Goal: Information Seeking & Learning: Check status

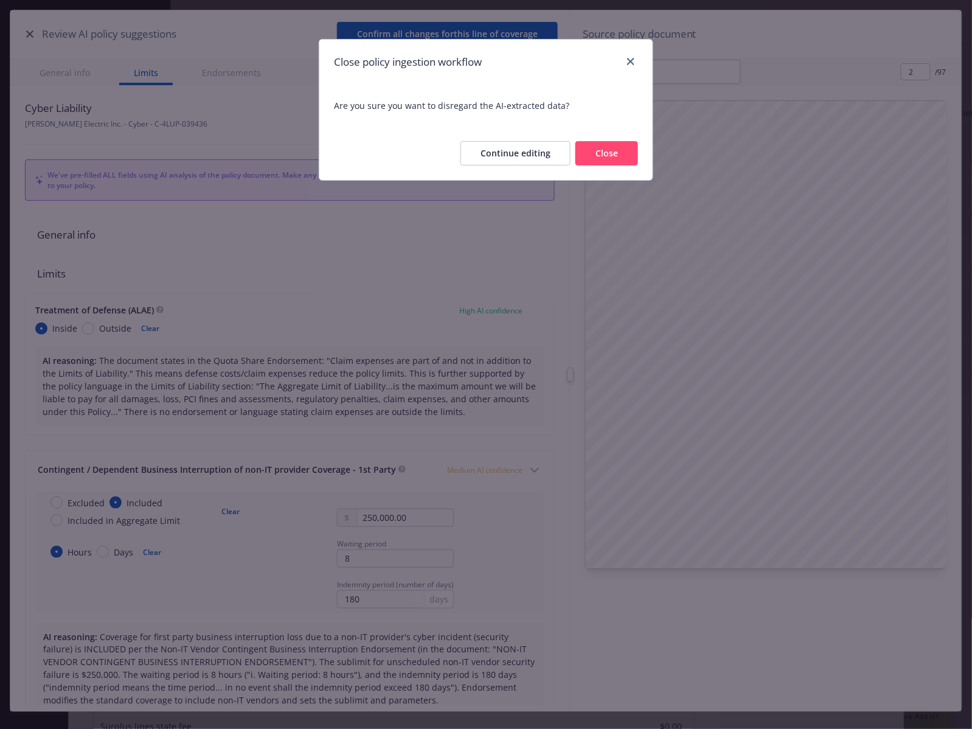
scroll to position [36, 0]
click at [620, 151] on button "Close" at bounding box center [606, 153] width 63 height 24
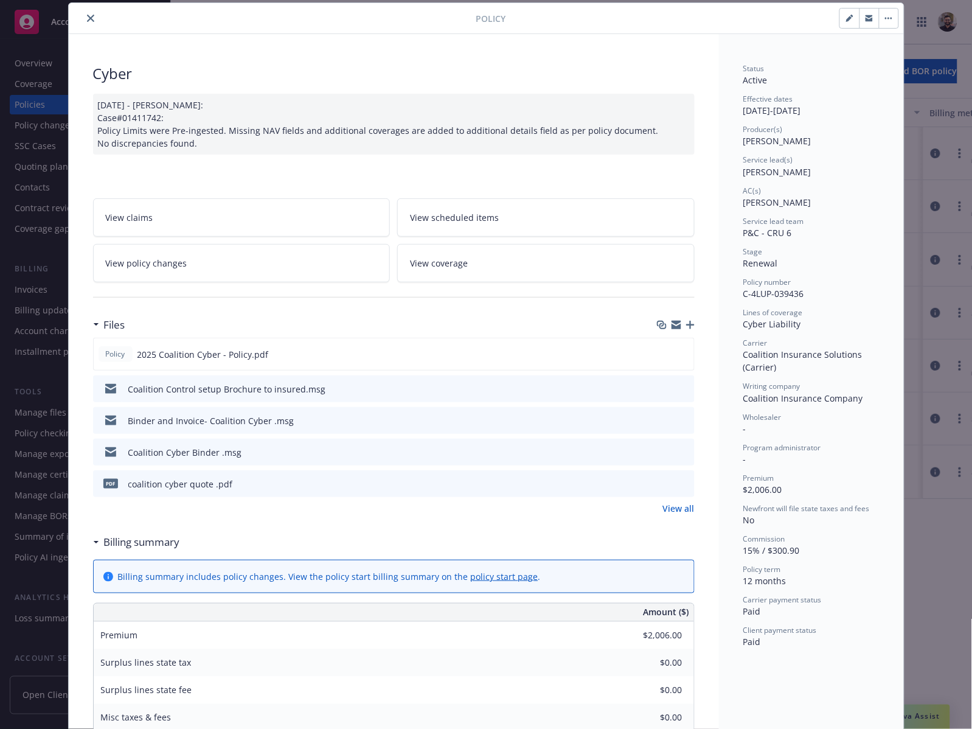
click at [87, 20] on icon "close" at bounding box center [90, 18] width 7 height 7
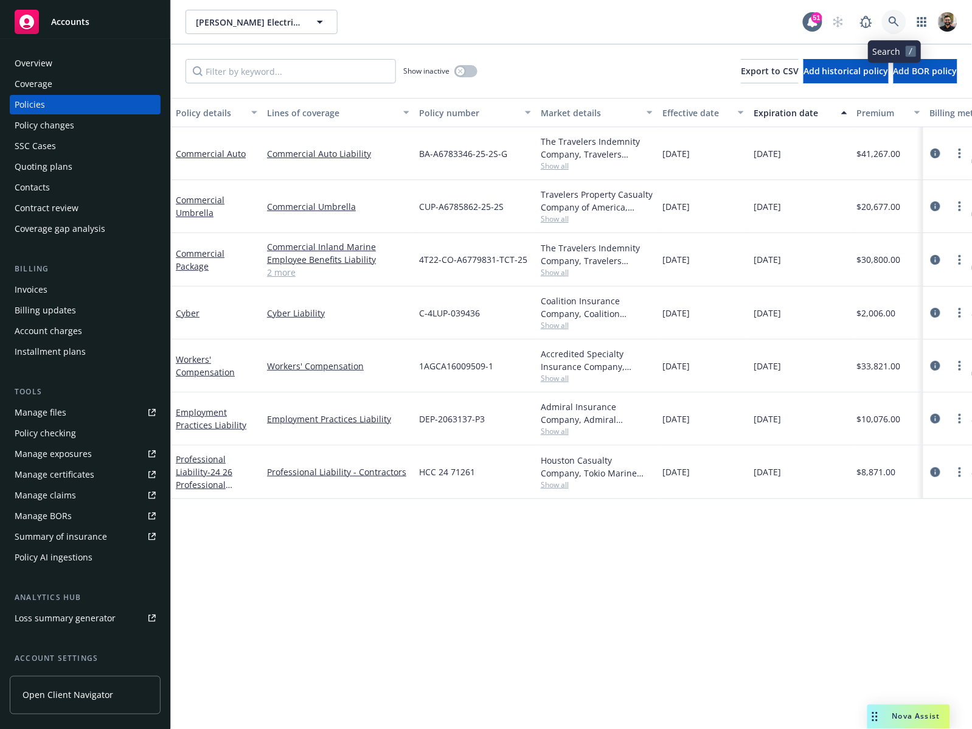
click at [893, 22] on icon at bounding box center [893, 21] width 10 height 10
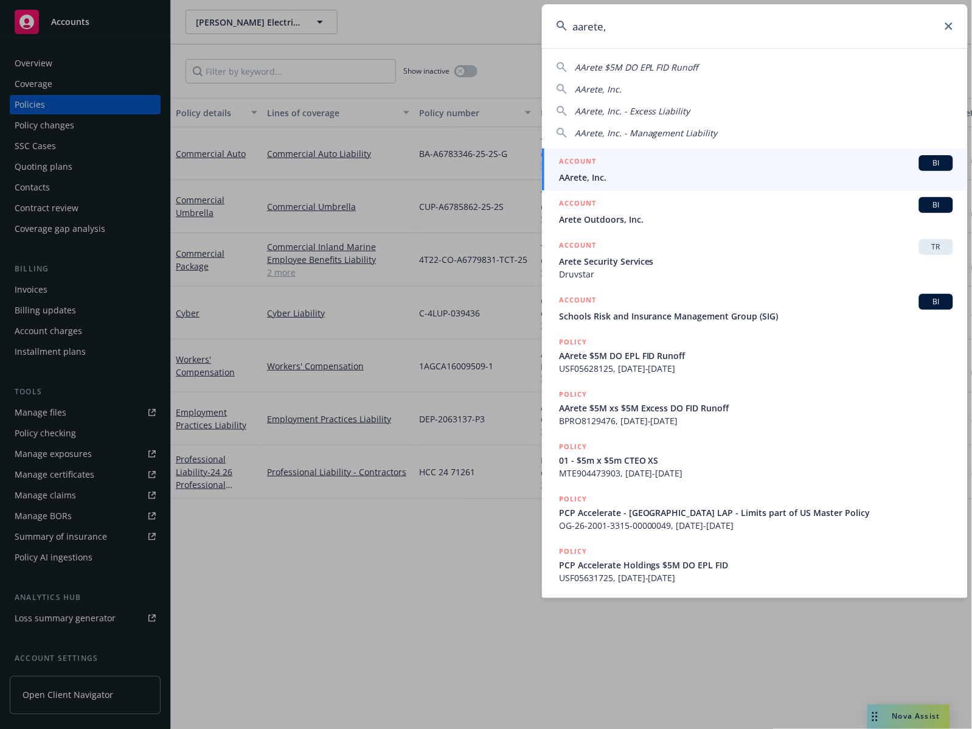
type input "aarete,"
click at [636, 168] on div "ACCOUNT BI" at bounding box center [756, 163] width 394 height 16
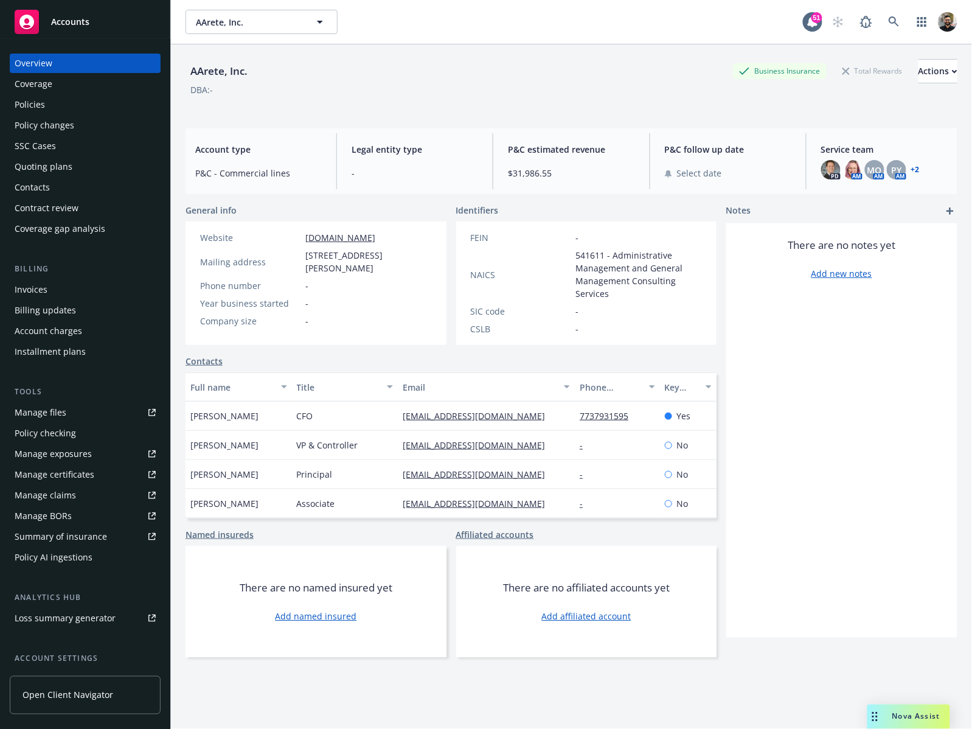
click at [106, 563] on div "Policy AI ingestions" at bounding box center [85, 556] width 141 height 19
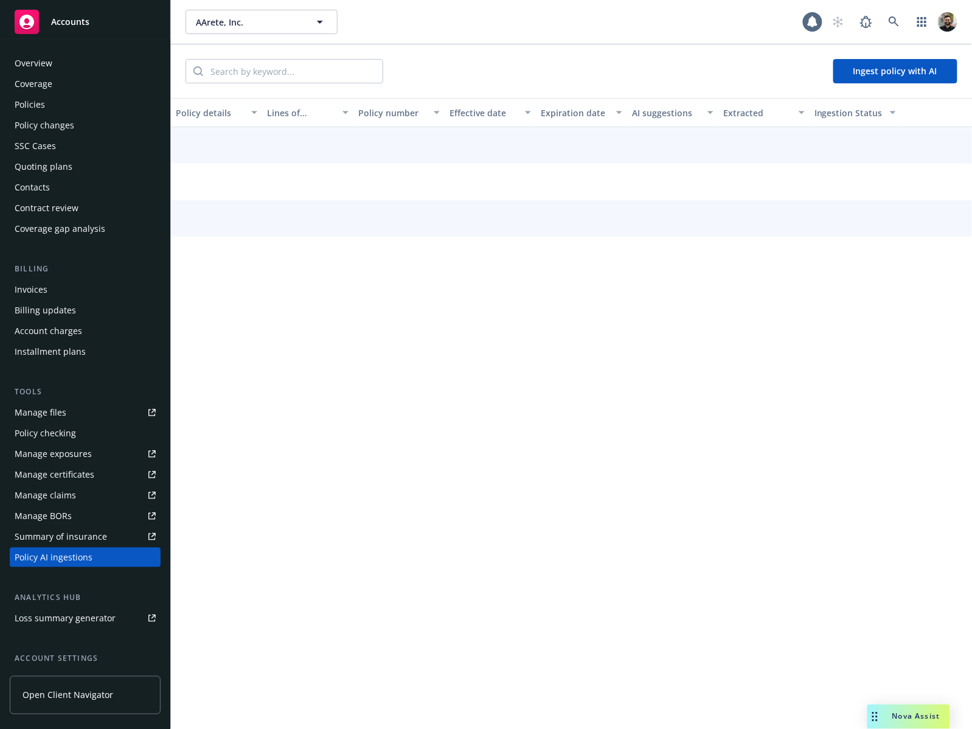
scroll to position [105, 0]
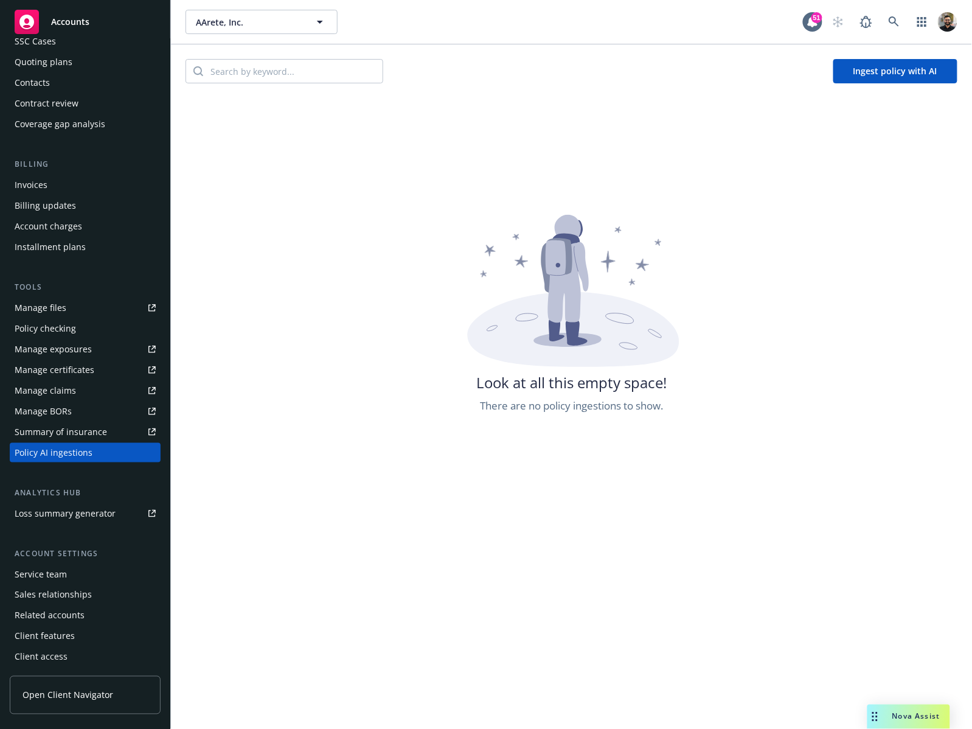
click at [837, 72] on button "Ingest policy with AI" at bounding box center [895, 71] width 124 height 24
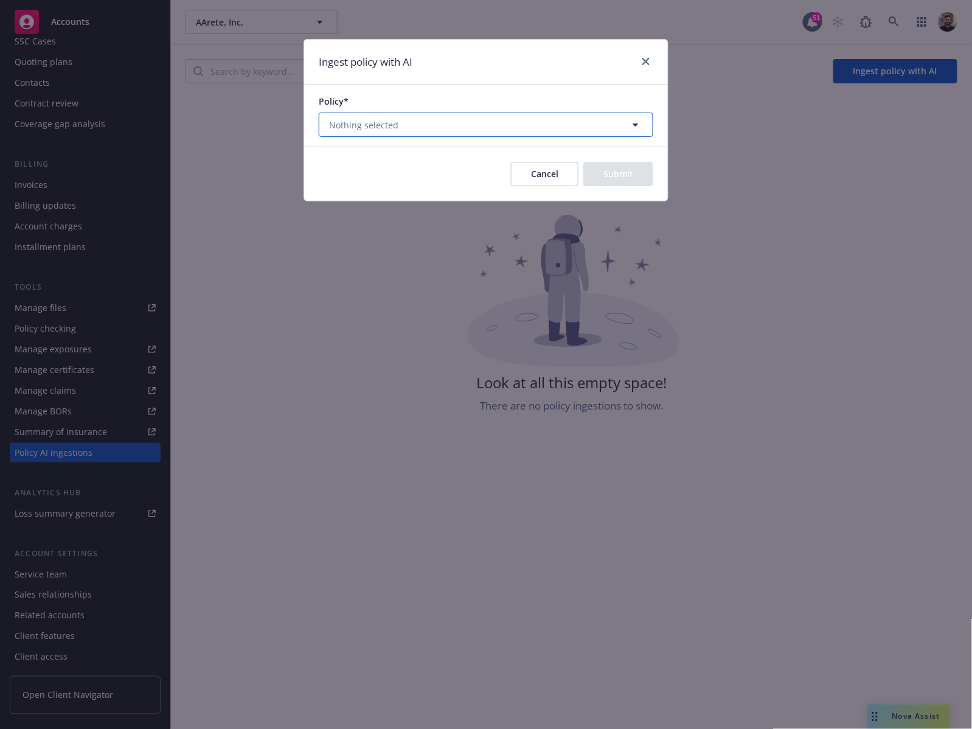
click at [601, 131] on button "Nothing selected" at bounding box center [486, 124] width 334 height 24
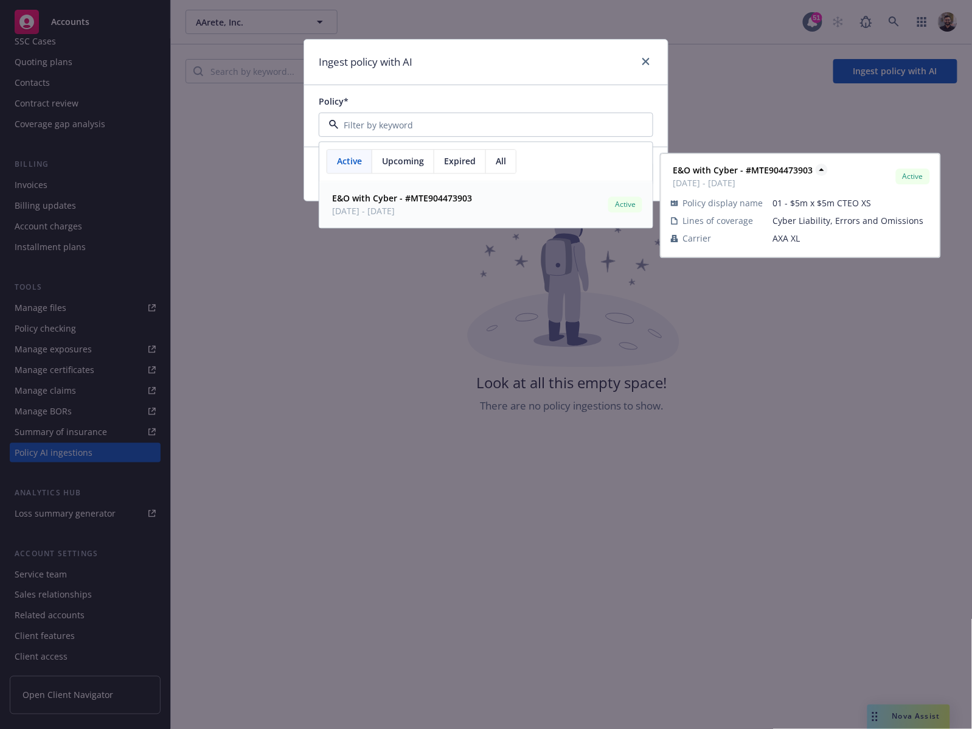
drag, startPoint x: 746, startPoint y: 170, endPoint x: 783, endPoint y: 170, distance: 37.7
click at [783, 170] on strong "E&O with Cyber - #MTE904473903" at bounding box center [743, 170] width 140 height 12
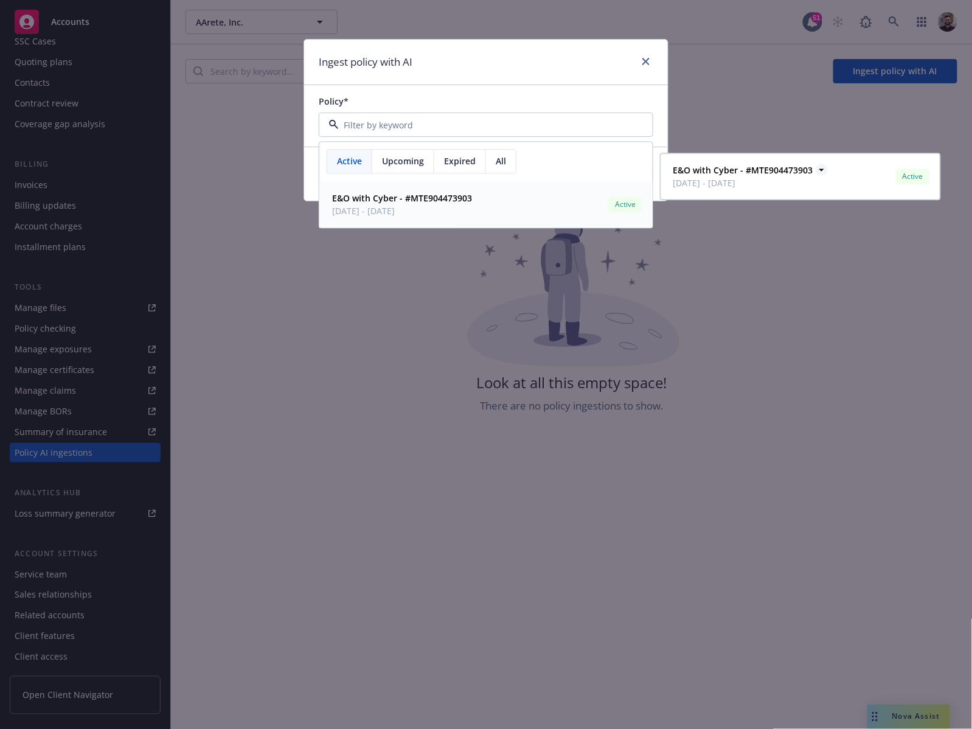
click at [783, 170] on strong "E&O with Cyber - #MTE904473903" at bounding box center [743, 170] width 140 height 12
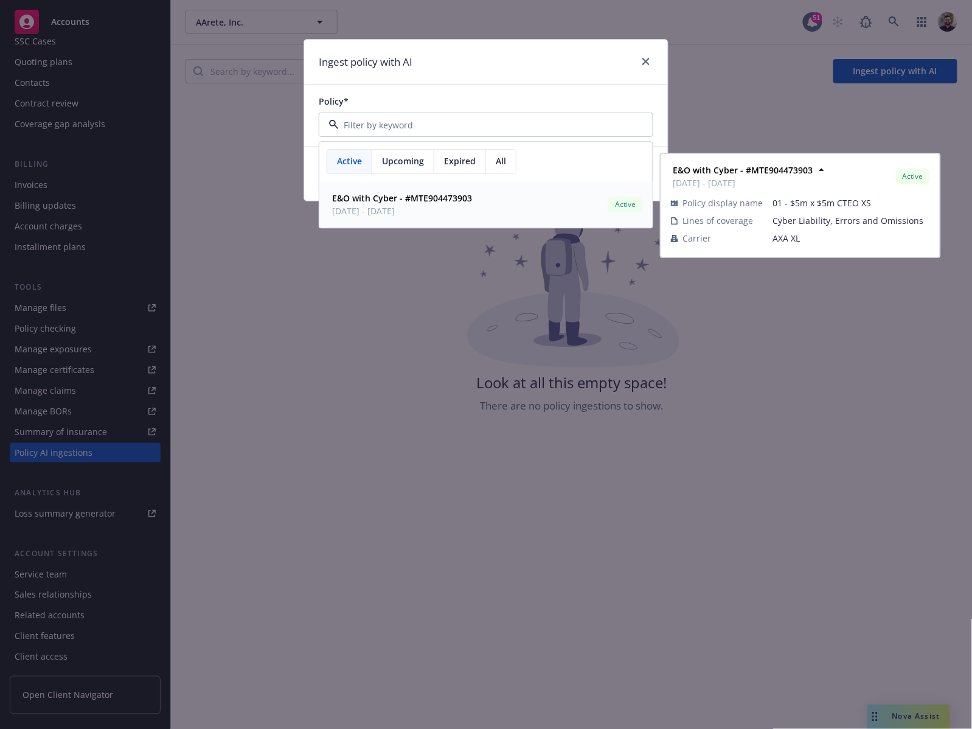
drag, startPoint x: 771, startPoint y: 203, endPoint x: 839, endPoint y: 204, distance: 68.1
click at [839, 204] on span "01 - $5m x $5m CTEO XS" at bounding box center [851, 202] width 157 height 13
click at [841, 204] on span "01 - $5m x $5m CTEO XS" at bounding box center [851, 202] width 157 height 13
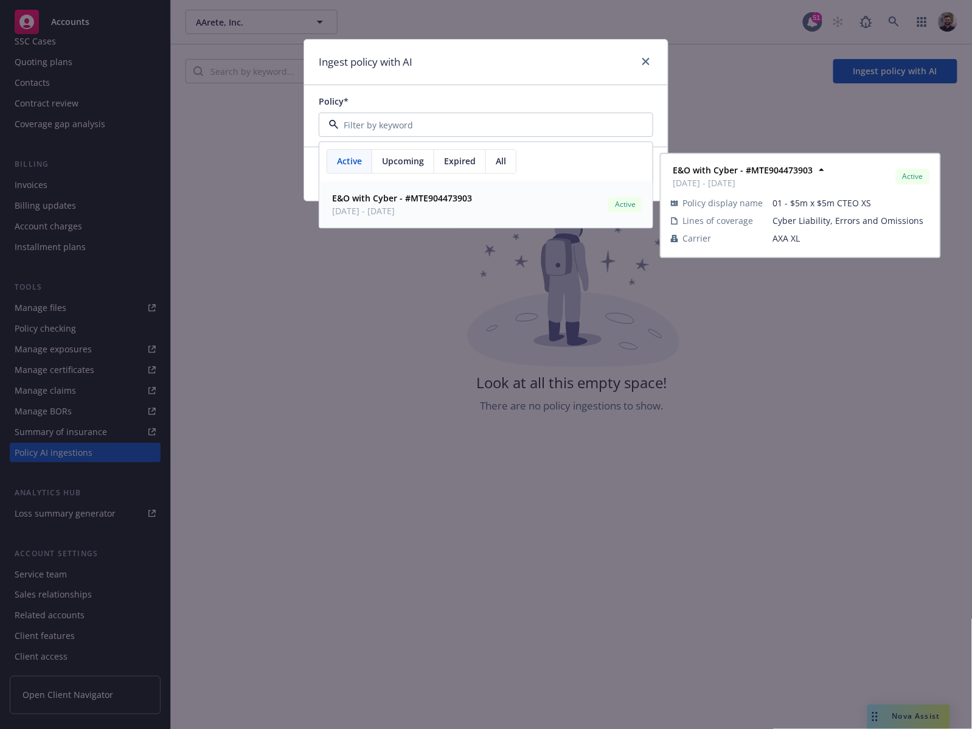
drag, startPoint x: 864, startPoint y: 203, endPoint x: 756, endPoint y: 196, distance: 107.8
click at [756, 196] on tr "Policy display name 01 - $5m x $5m CTEO XS" at bounding box center [800, 203] width 259 height 18
drag, startPoint x: 496, startPoint y: 201, endPoint x: 435, endPoint y: 196, distance: 60.4
click at [437, 201] on div "E&O with Cyber - #MTE904473903 [DATE] - [DATE] Active" at bounding box center [485, 205] width 317 height 30
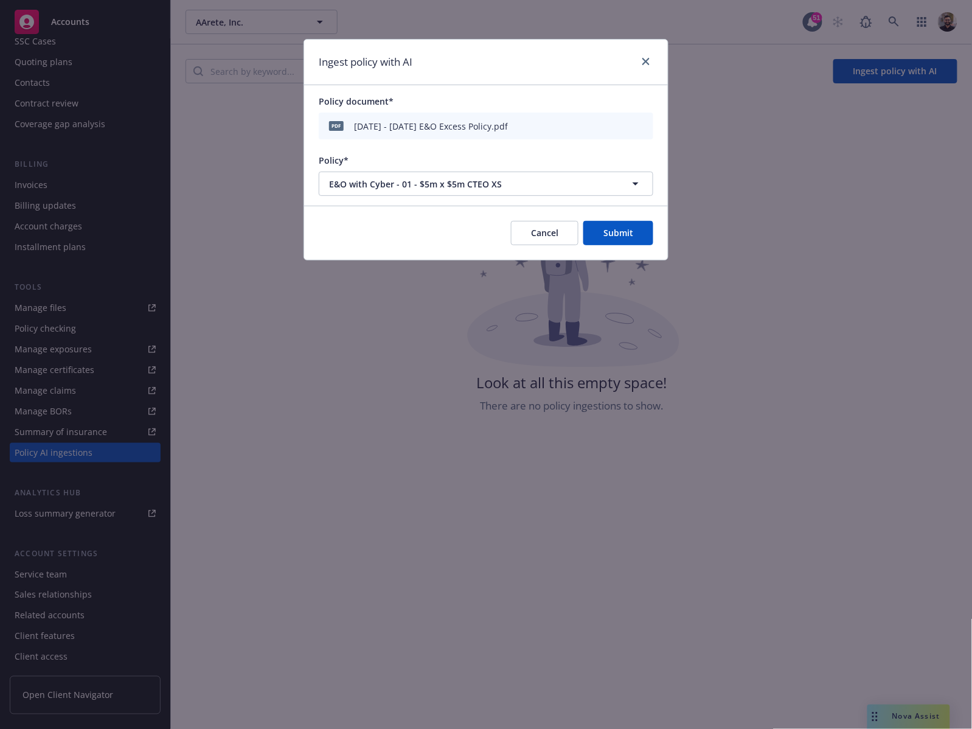
click at [552, 237] on button "Cancel" at bounding box center [544, 233] width 67 height 24
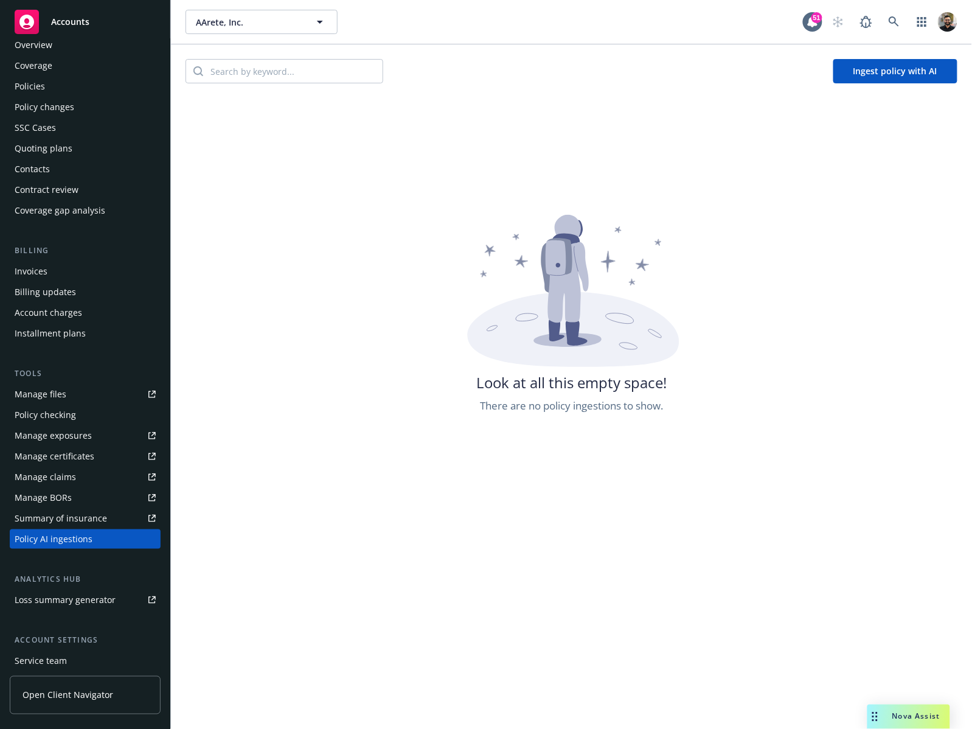
scroll to position [0, 0]
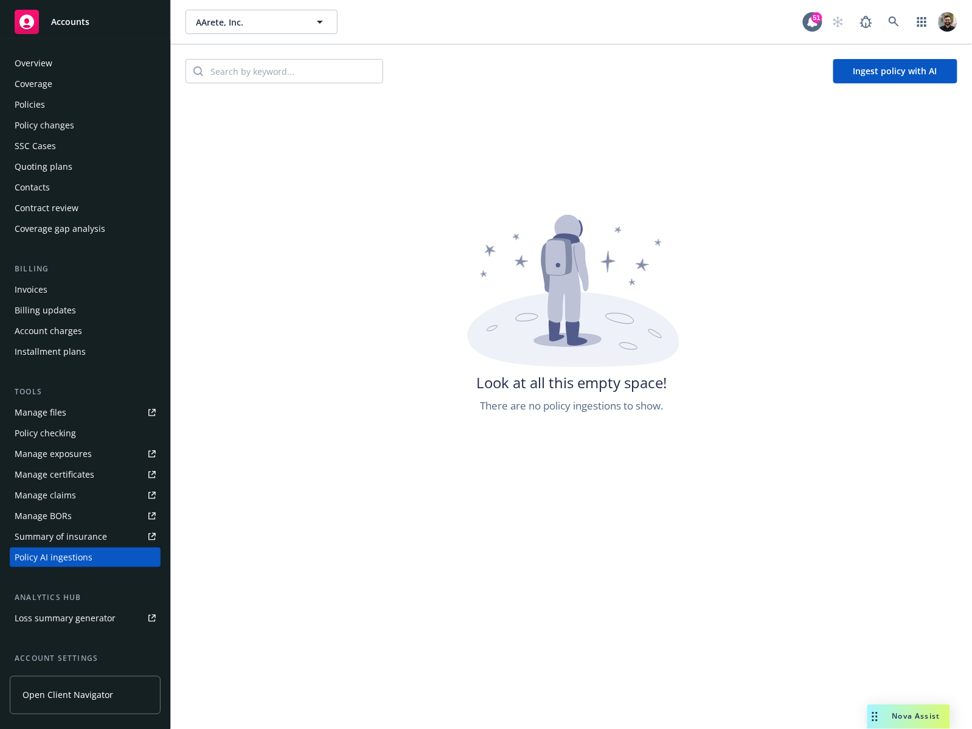
click at [67, 99] on div "Policies" at bounding box center [85, 104] width 141 height 19
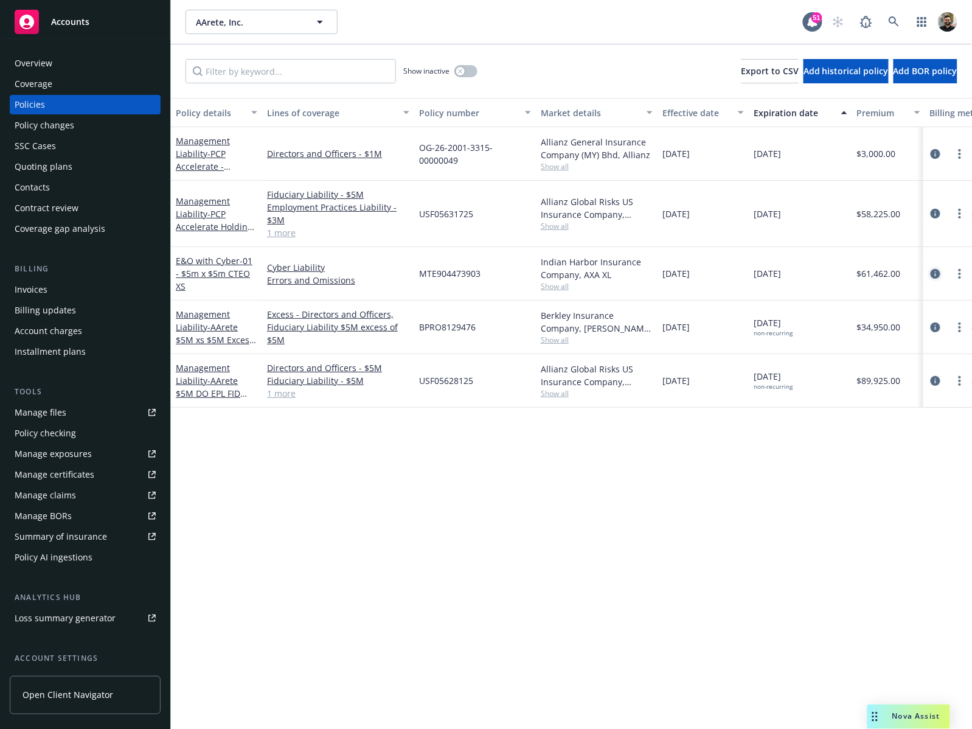
click at [932, 274] on icon "circleInformation" at bounding box center [935, 274] width 10 height 10
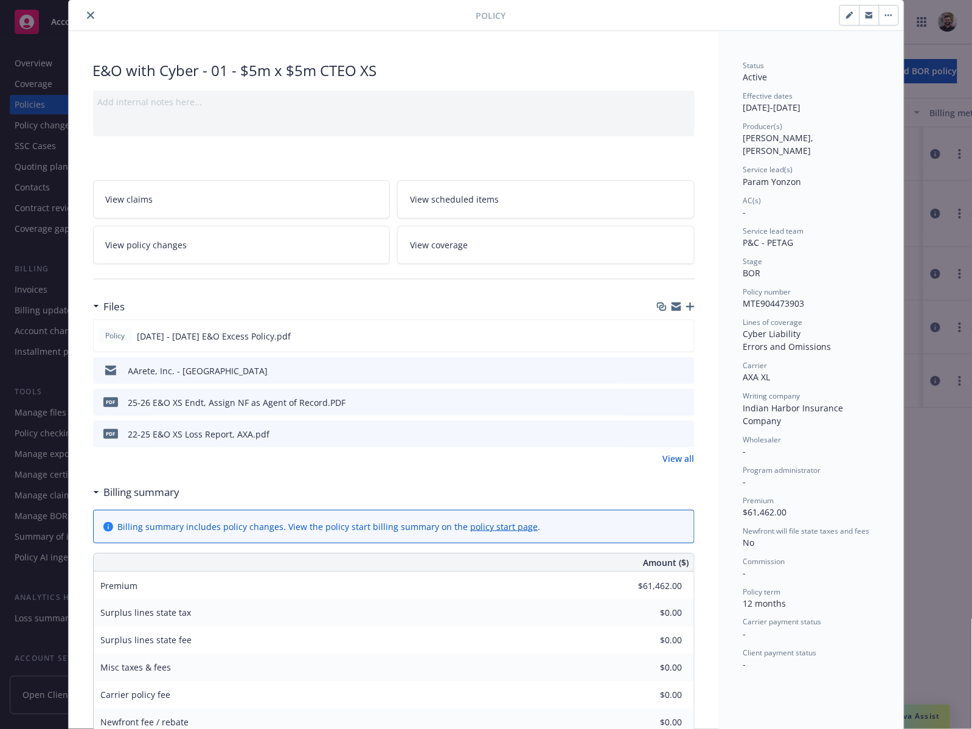
scroll to position [16, 0]
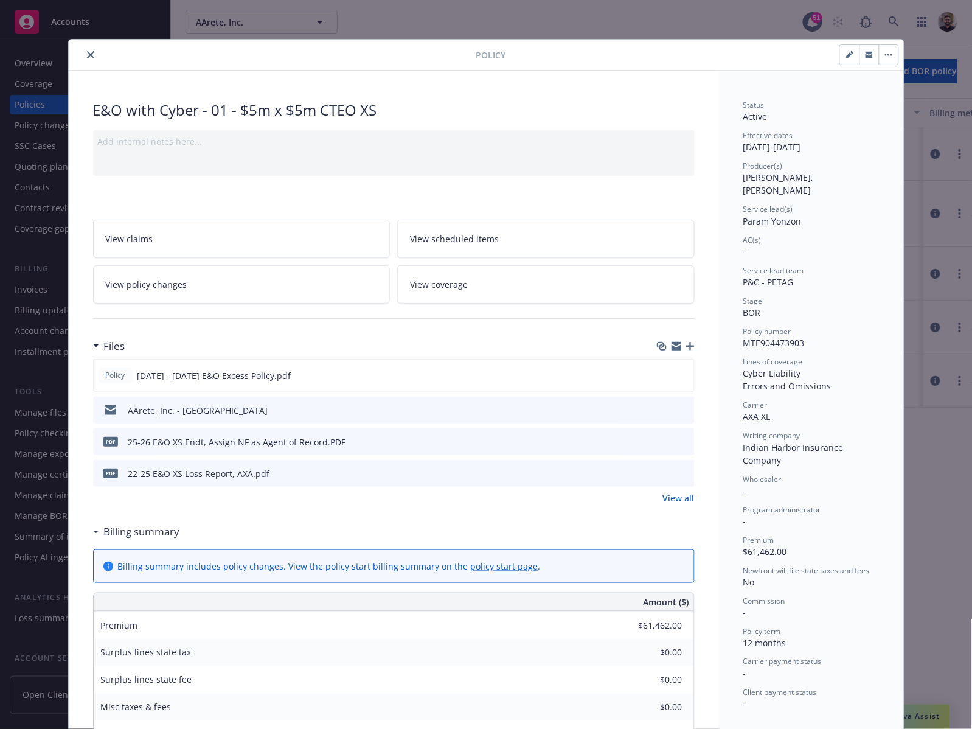
click at [87, 58] on icon "close" at bounding box center [90, 54] width 7 height 7
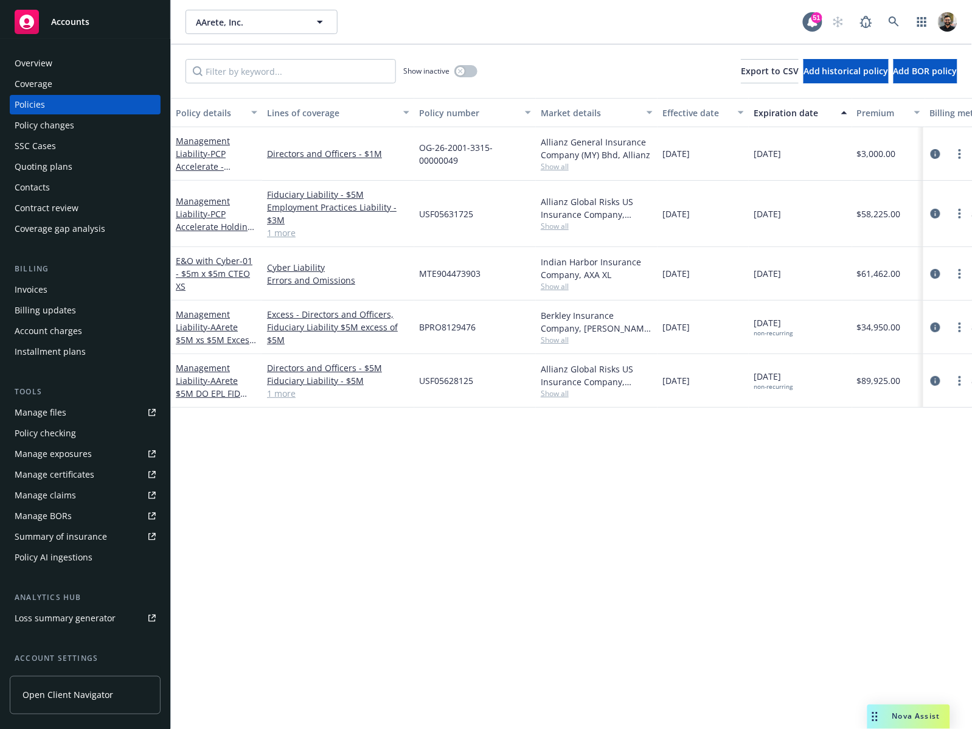
click at [283, 397] on link "1 more" at bounding box center [338, 393] width 142 height 13
click at [291, 235] on link "1 more" at bounding box center [338, 232] width 142 height 13
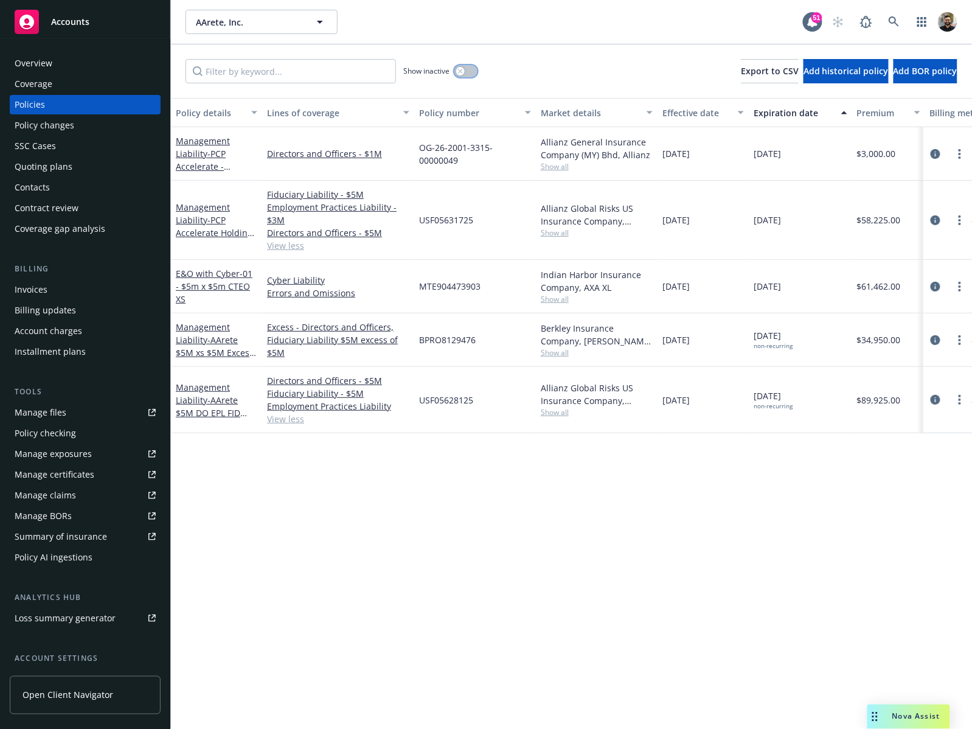
click at [466, 69] on button "button" at bounding box center [465, 71] width 23 height 12
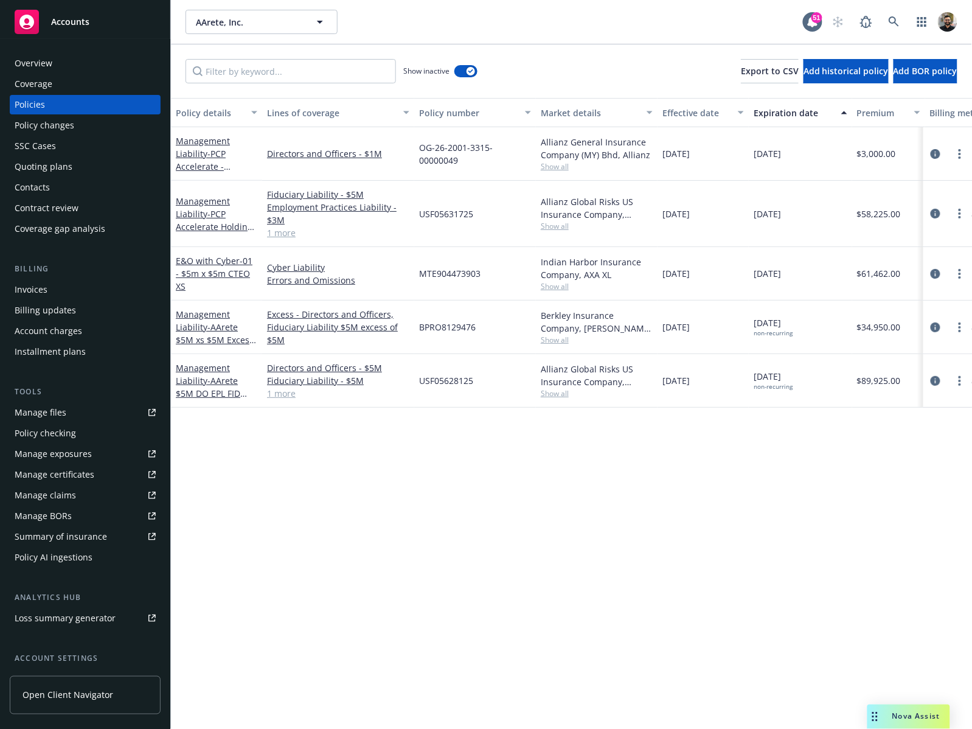
click at [272, 396] on link "1 more" at bounding box center [338, 393] width 142 height 13
click at [856, 459] on div "Policy details Lines of coverage Policy number Market details Effective date Ex…" at bounding box center [571, 413] width 801 height 631
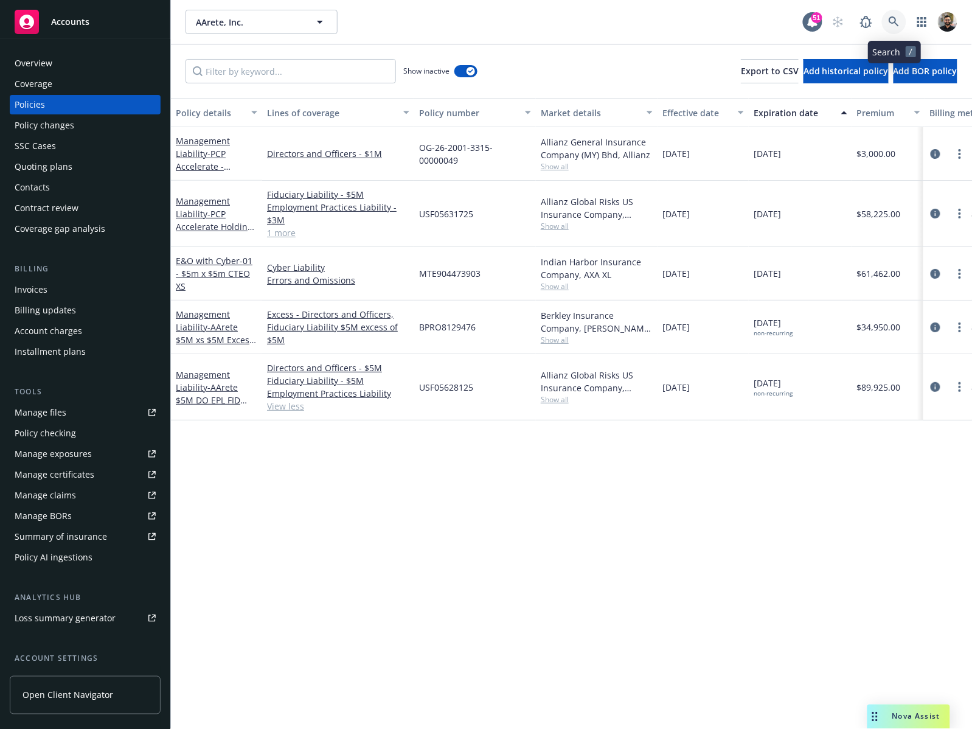
click at [886, 20] on link at bounding box center [894, 22] width 24 height 24
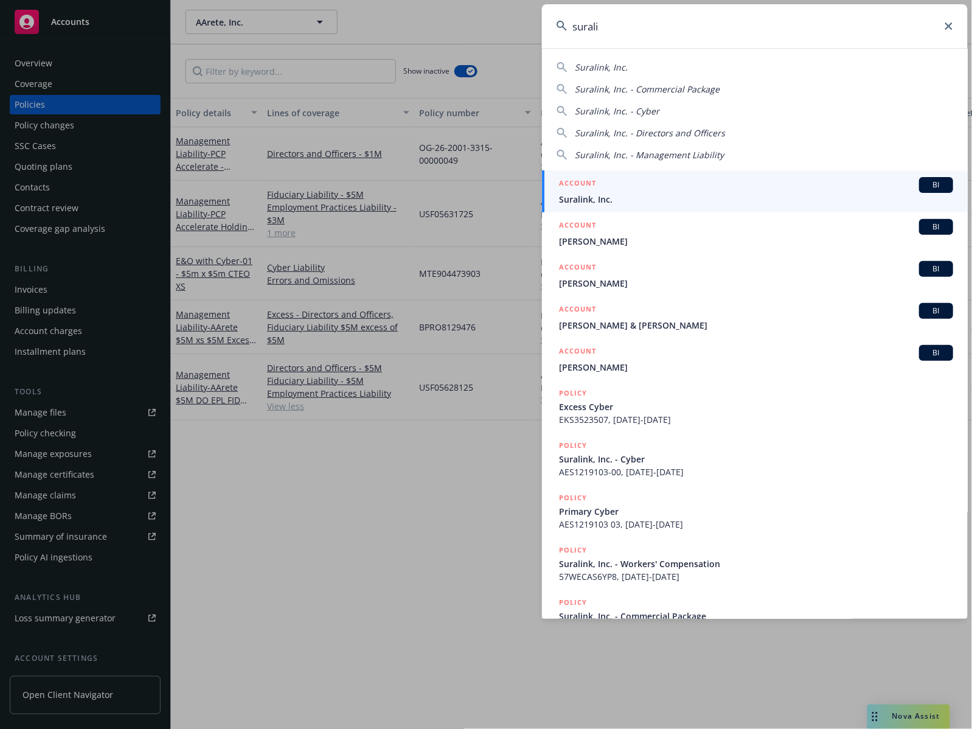
type input "surali"
